Goal: Browse casually: Explore the website without a specific task or goal

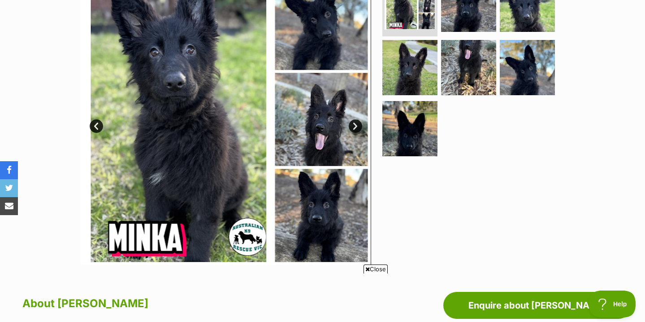
scroll to position [210, 0]
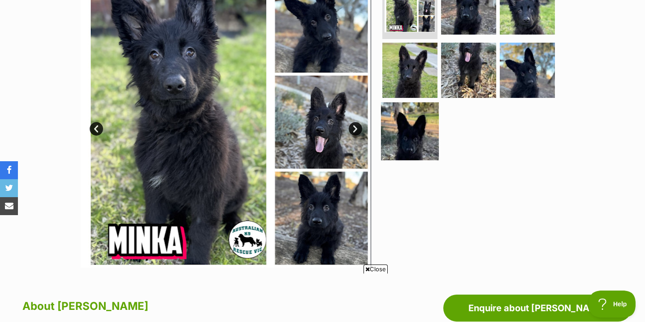
click at [431, 120] on img at bounding box center [410, 131] width 58 height 58
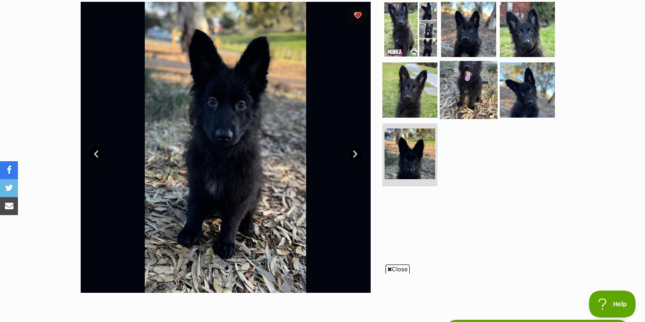
scroll to position [0, 0]
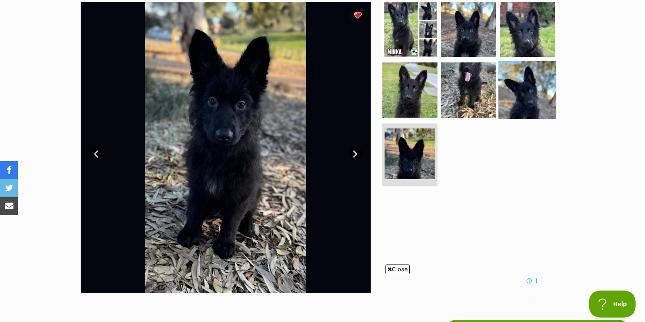
click at [528, 87] on img at bounding box center [528, 90] width 58 height 58
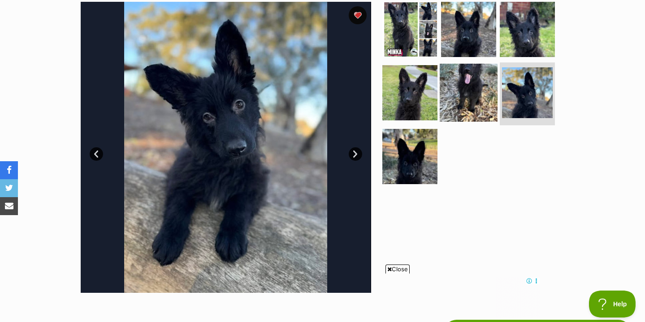
click at [481, 95] on img at bounding box center [469, 93] width 58 height 58
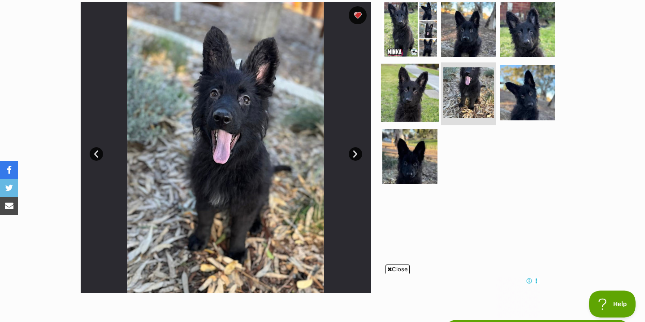
click at [404, 89] on img at bounding box center [410, 93] width 58 height 58
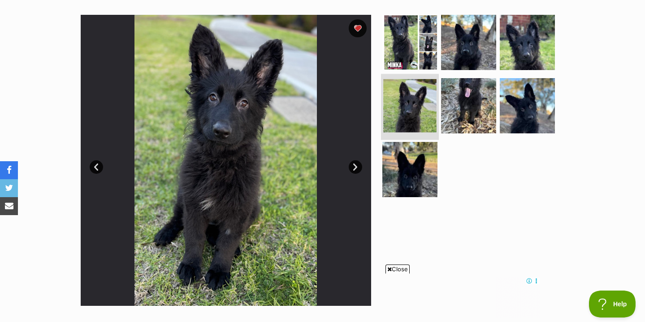
scroll to position [171, 0]
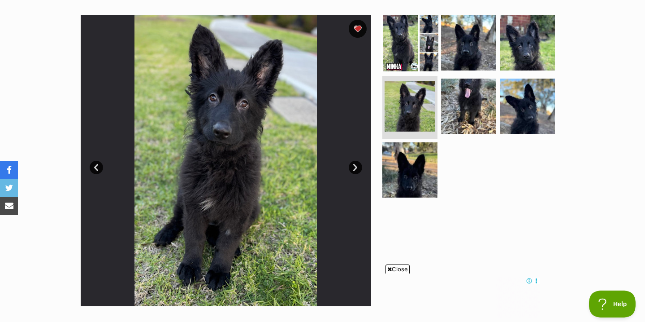
click at [393, 51] on img at bounding box center [410, 42] width 58 height 58
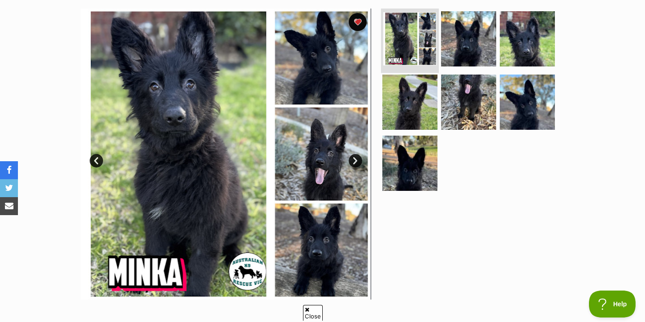
scroll to position [181, 0]
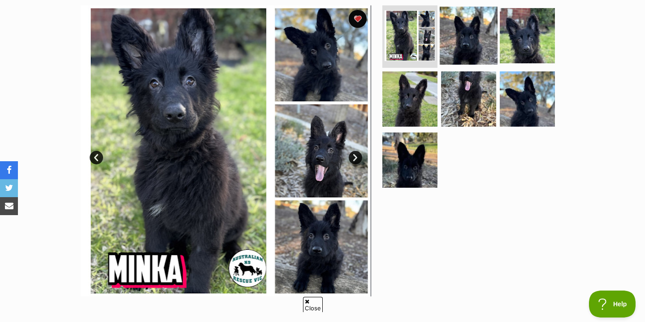
click at [451, 43] on img at bounding box center [469, 35] width 58 height 58
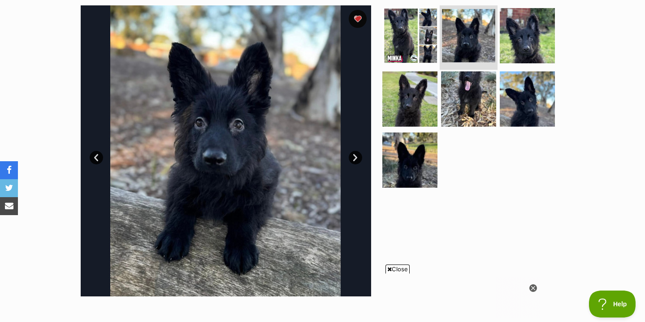
scroll to position [0, 0]
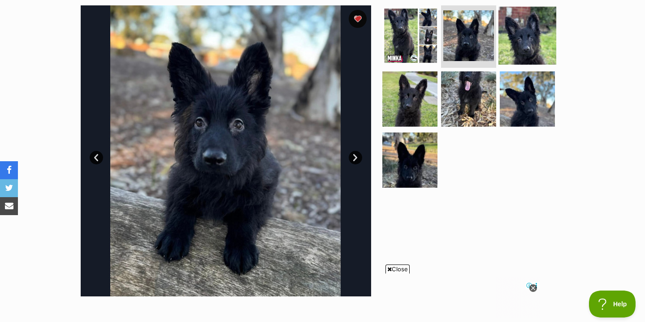
click at [537, 23] on img at bounding box center [528, 35] width 58 height 58
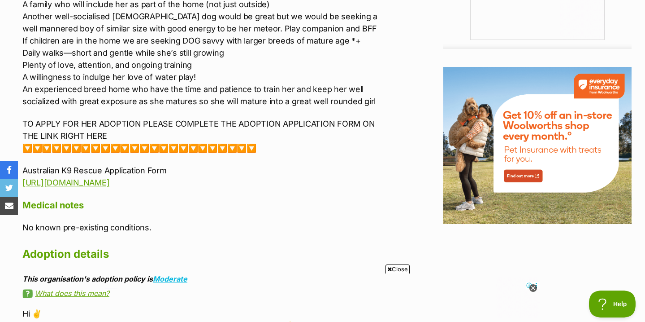
scroll to position [1112, 0]
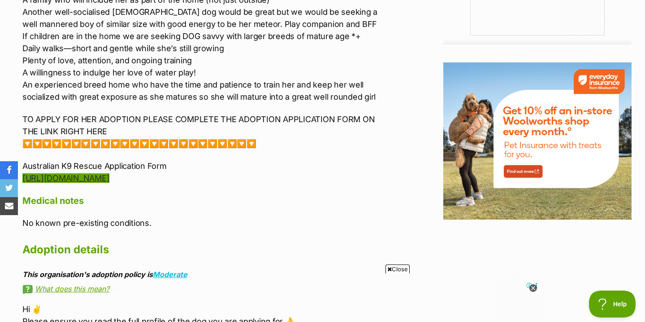
click at [109, 173] on link "https://forms.gle/G7zZgBYkcVc4Zfbh8" at bounding box center [65, 177] width 87 height 9
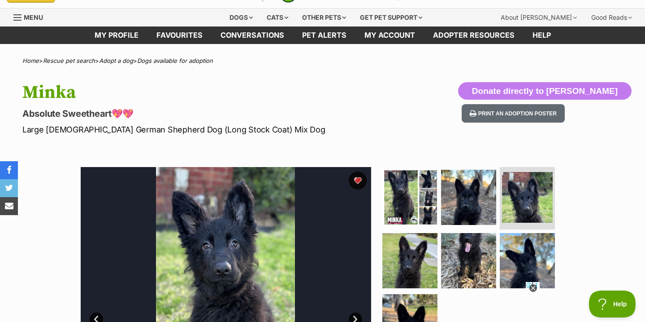
scroll to position [22, 0]
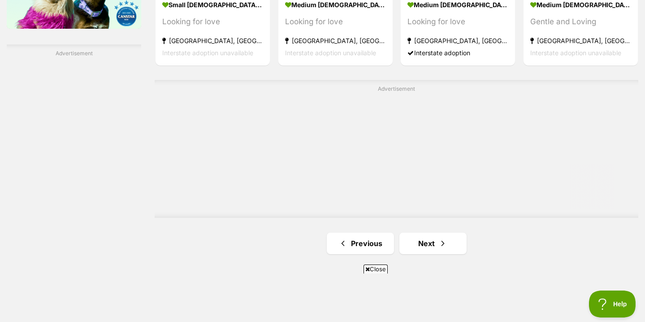
scroll to position [1604, 0]
